Goal: Information Seeking & Learning: Check status

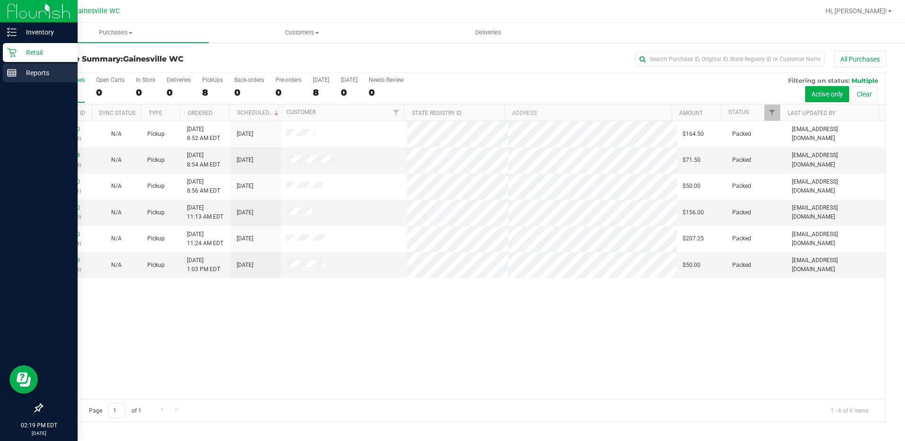
click at [11, 83] on link "Reports" at bounding box center [39, 73] width 78 height 20
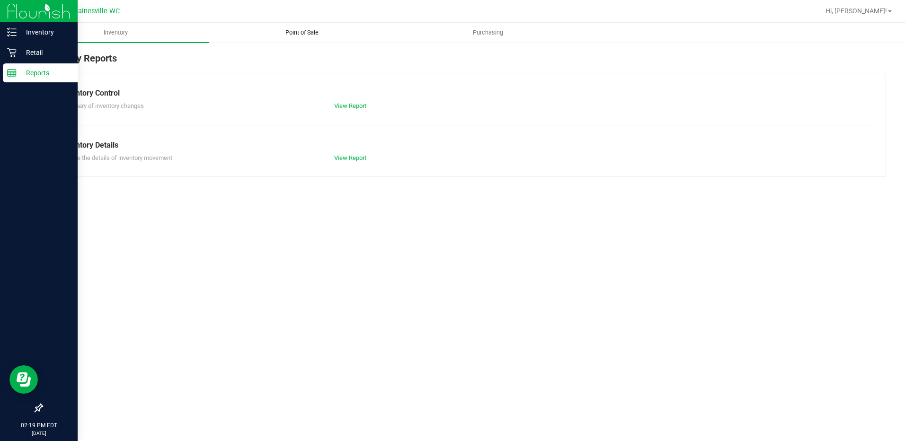
click at [288, 30] on span "Point of Sale" at bounding box center [302, 32] width 59 height 9
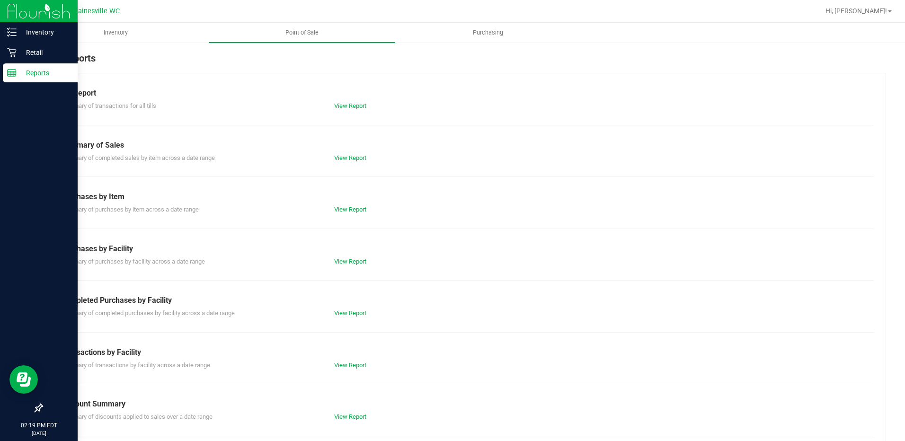
click at [351, 319] on div "Till Report Summary of transactions for all tills View Report Summary of Sales …" at bounding box center [464, 280] width 844 height 415
click at [348, 308] on div "Summary of completed purchases by facility across a date range View Report" at bounding box center [464, 312] width 820 height 12
click at [348, 312] on link "View Report" at bounding box center [350, 313] width 32 height 7
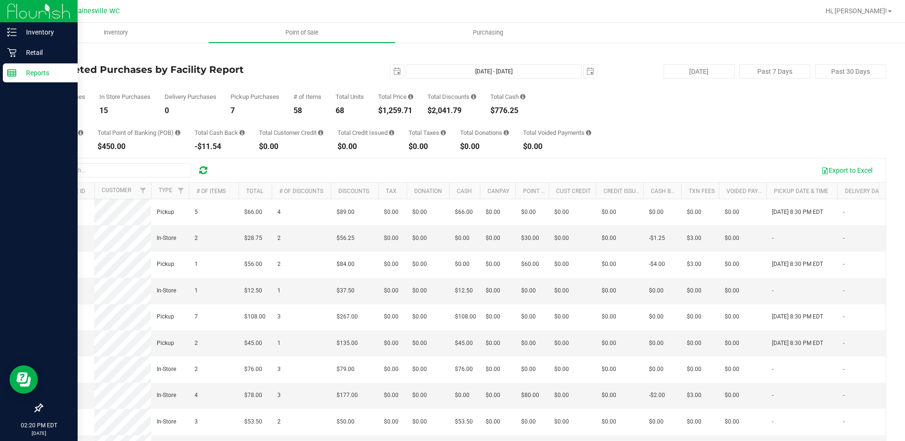
drag, startPoint x: 548, startPoint y: 10, endPoint x: 542, endPoint y: 10, distance: 5.7
click at [548, 10] on div at bounding box center [494, 11] width 650 height 18
click at [23, 58] on div "Retail" at bounding box center [40, 52] width 75 height 19
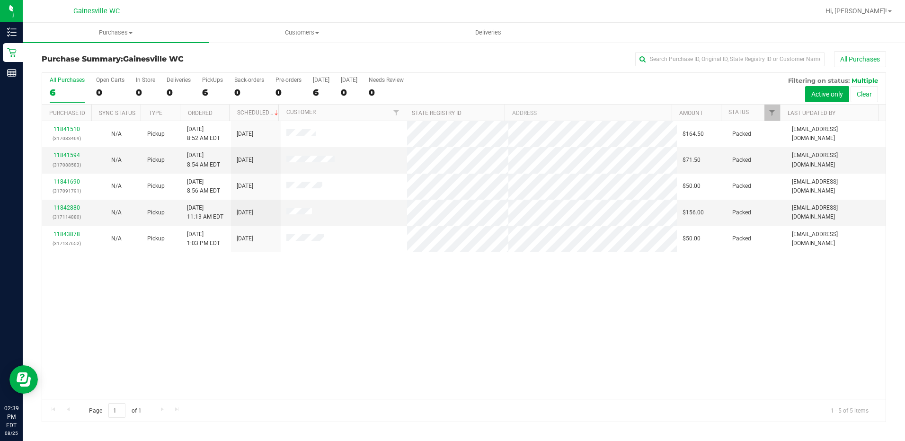
click at [386, 342] on div "11841510 (317083469) N/A Pickup [DATE] 8:52 AM EDT 8/25/2025 $164.50 Packed [EM…" at bounding box center [463, 260] width 843 height 278
click at [414, 353] on div "11841510 (317083469) N/A Pickup [DATE] 8:52 AM EDT 8/25/2025 $164.50 Packed [EM…" at bounding box center [463, 260] width 843 height 278
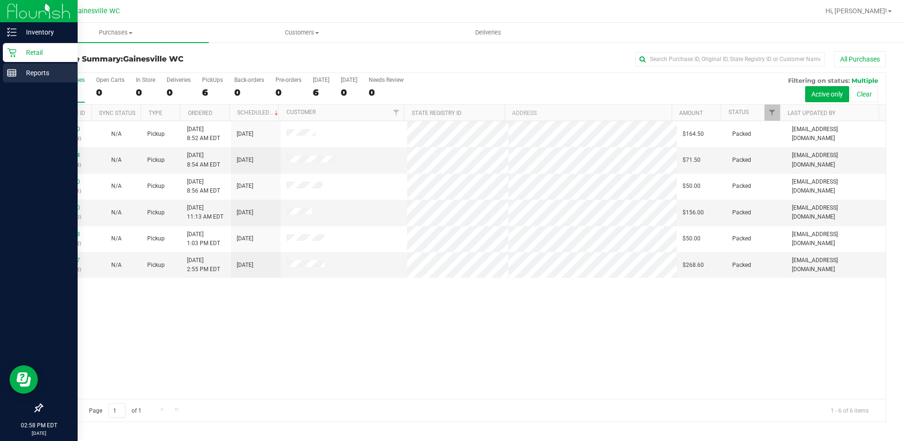
click at [23, 80] on div "Reports" at bounding box center [40, 72] width 75 height 19
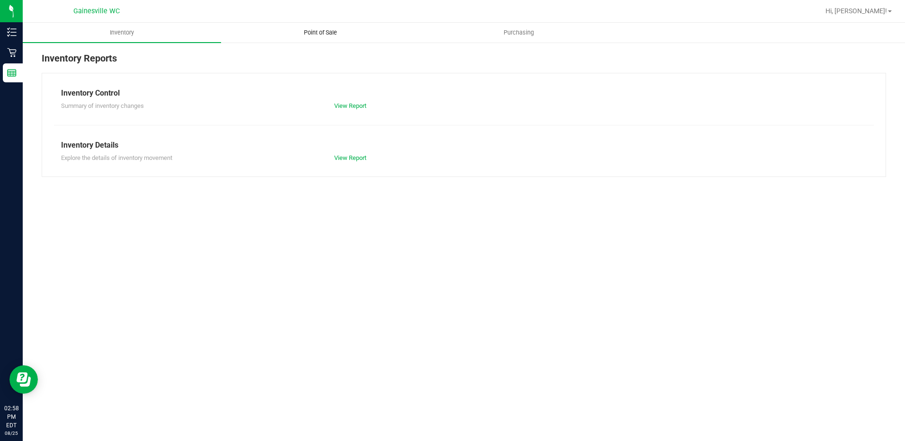
click at [318, 28] on span "Point of Sale" at bounding box center [320, 32] width 59 height 9
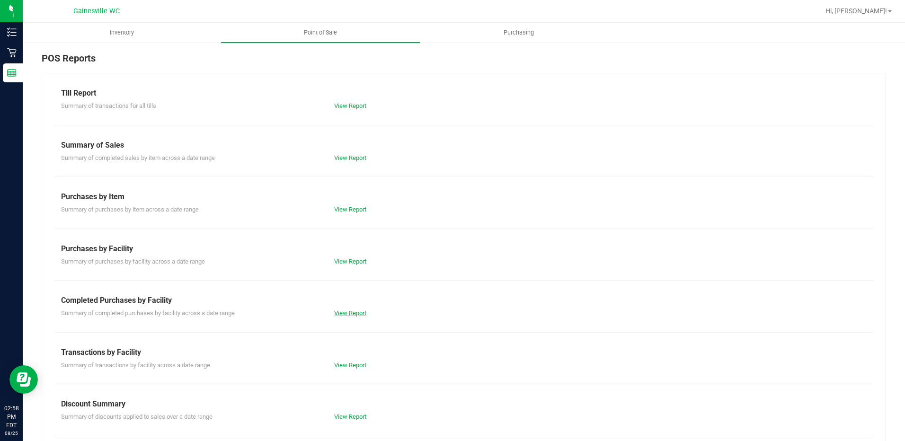
click at [363, 310] on link "View Report" at bounding box center [350, 313] width 32 height 7
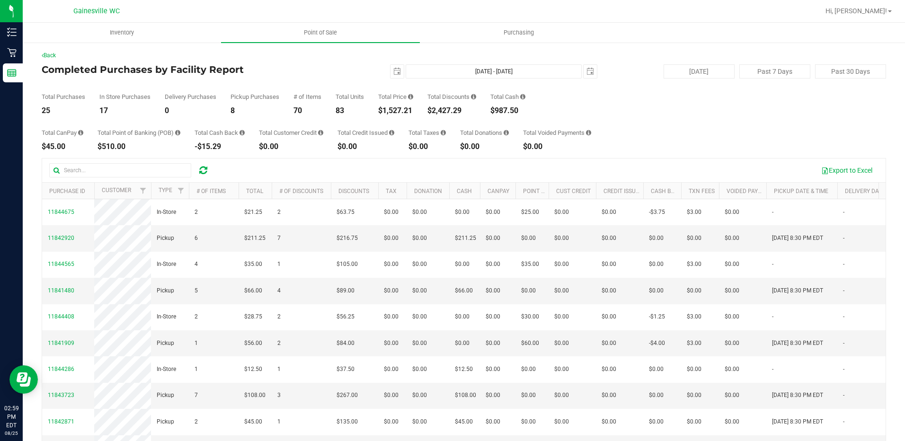
click at [782, 102] on div "Total Purchases 25 In Store Purchases 17 Delivery Purchases 0 Pickup Purchases …" at bounding box center [464, 97] width 844 height 36
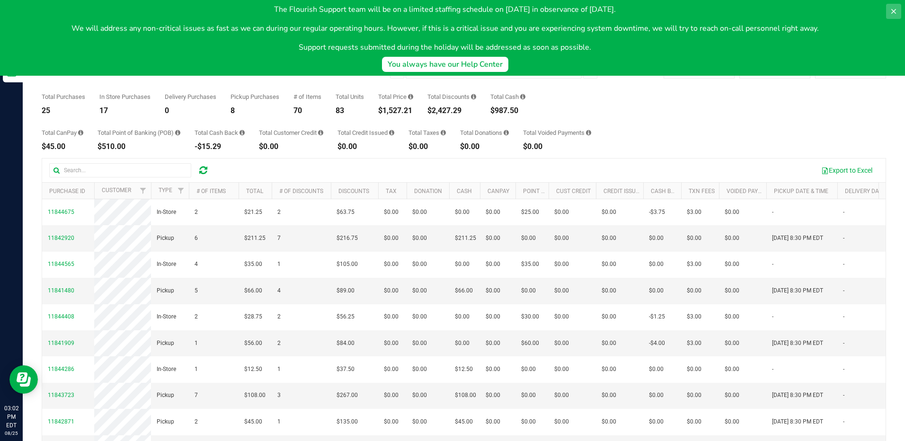
click at [890, 9] on button at bounding box center [893, 11] width 15 height 15
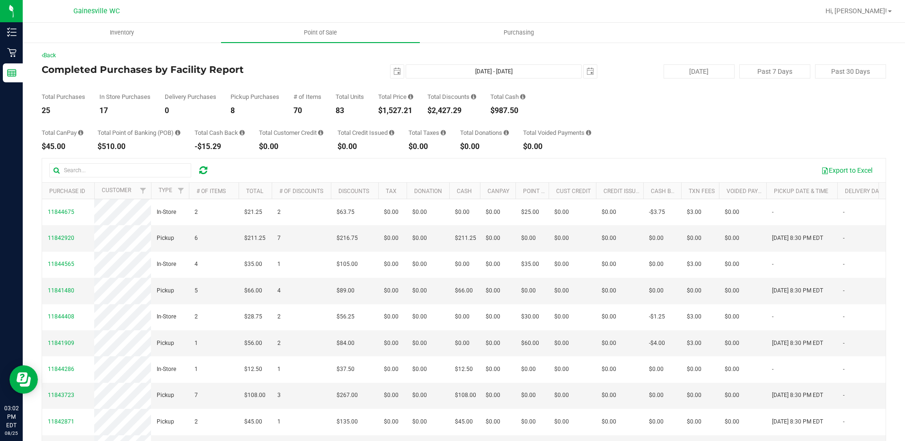
click at [795, 114] on div "Total Purchases 25 In Store Purchases 17 Delivery Purchases 0 Pickup Purchases …" at bounding box center [464, 97] width 844 height 36
